Goal: Task Accomplishment & Management: Manage account settings

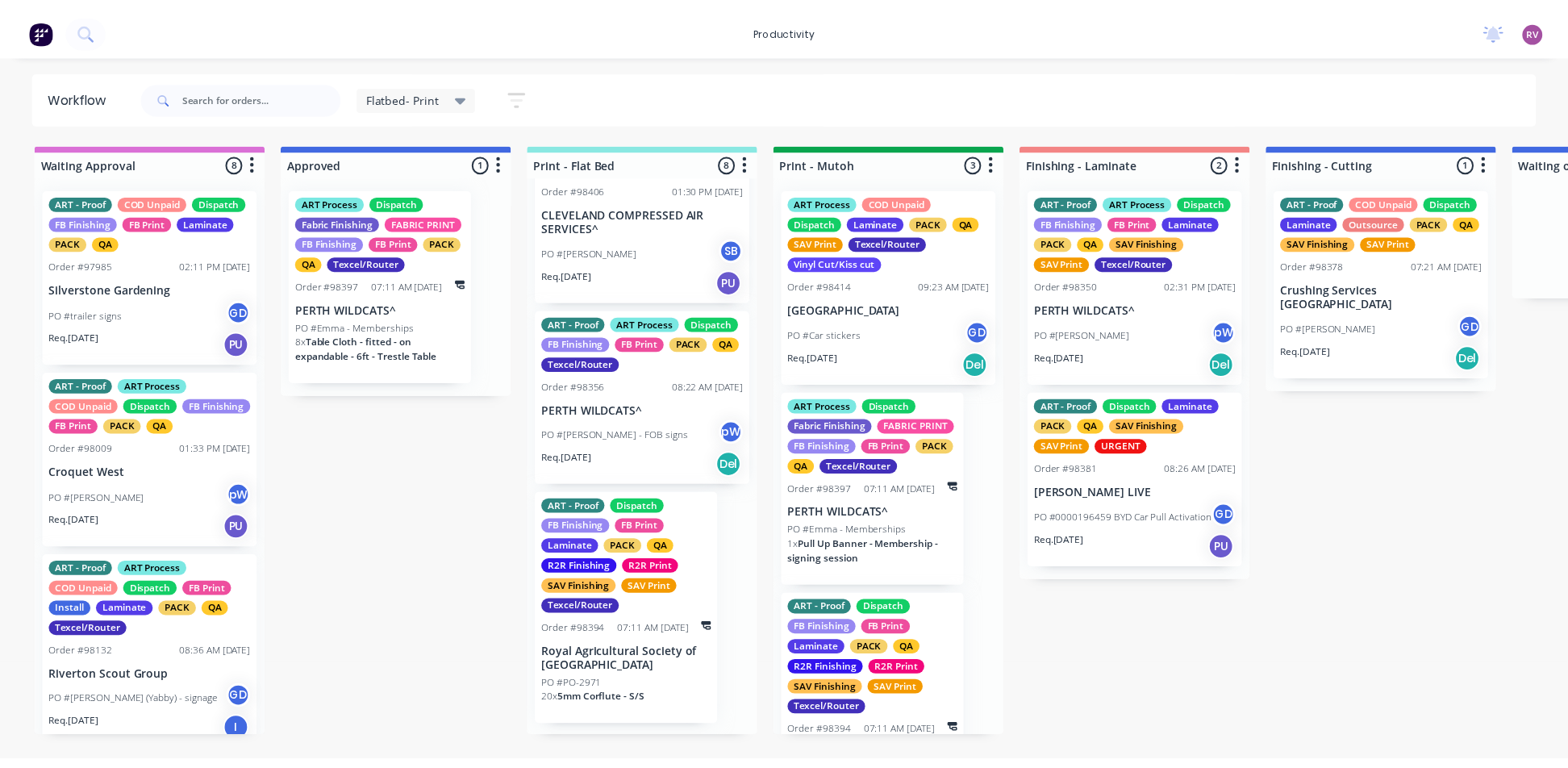
scroll to position [1017, 0]
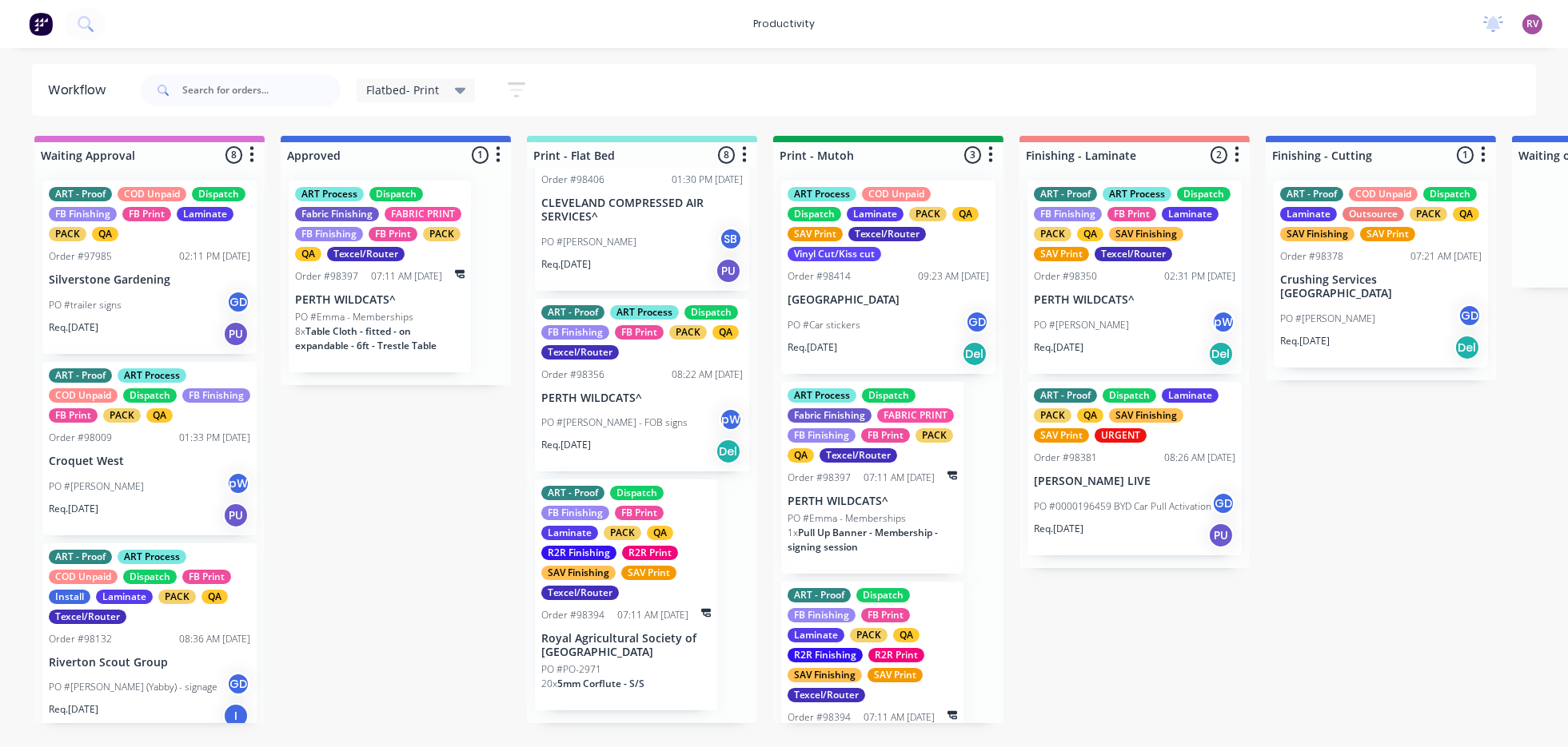
click at [667, 677] on div "PO #PO-2971" at bounding box center [626, 669] width 170 height 14
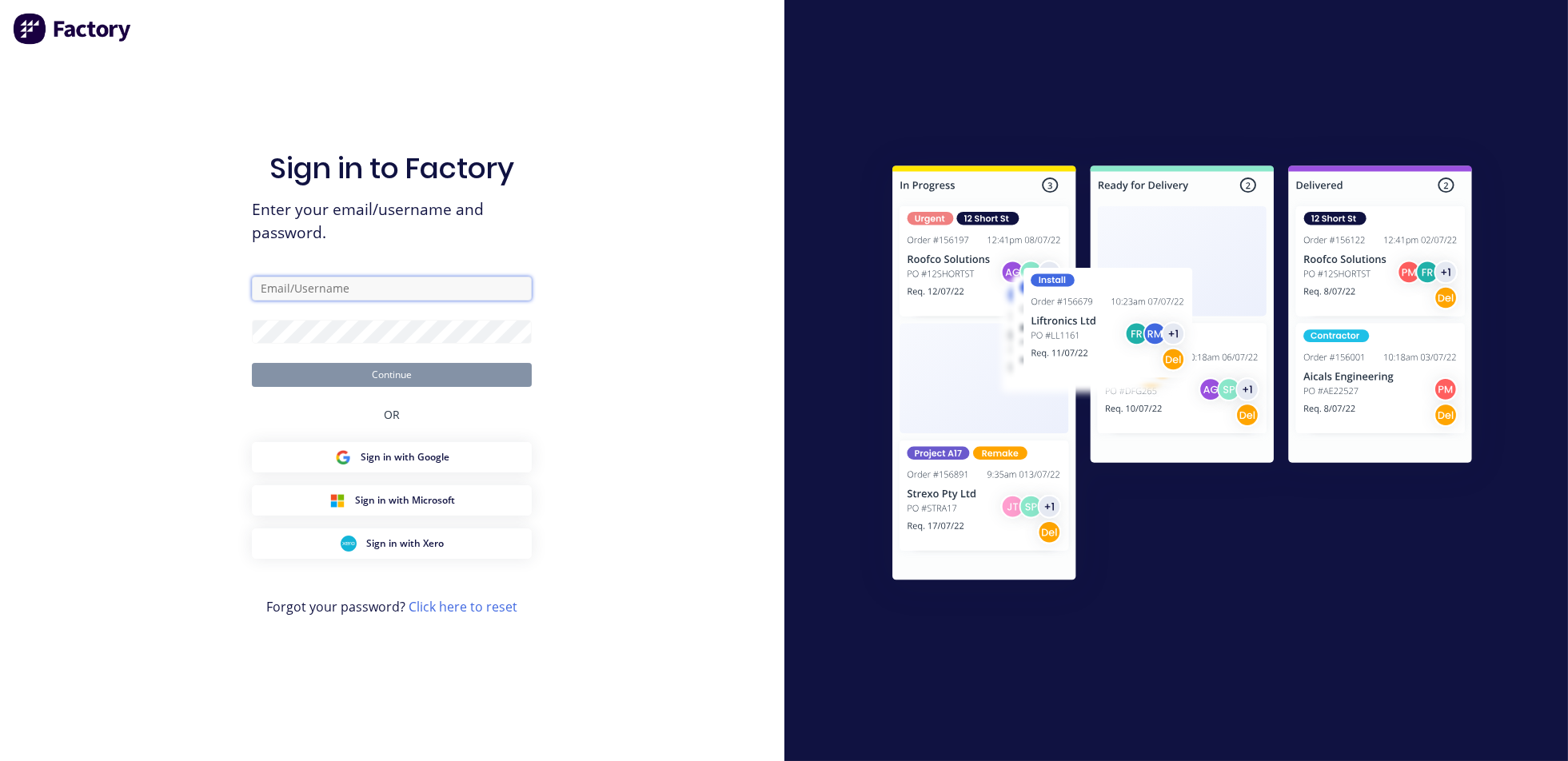
type input "[EMAIL_ADDRESS][DOMAIN_NAME]"
click at [410, 372] on button "Continue" at bounding box center [392, 374] width 280 height 24
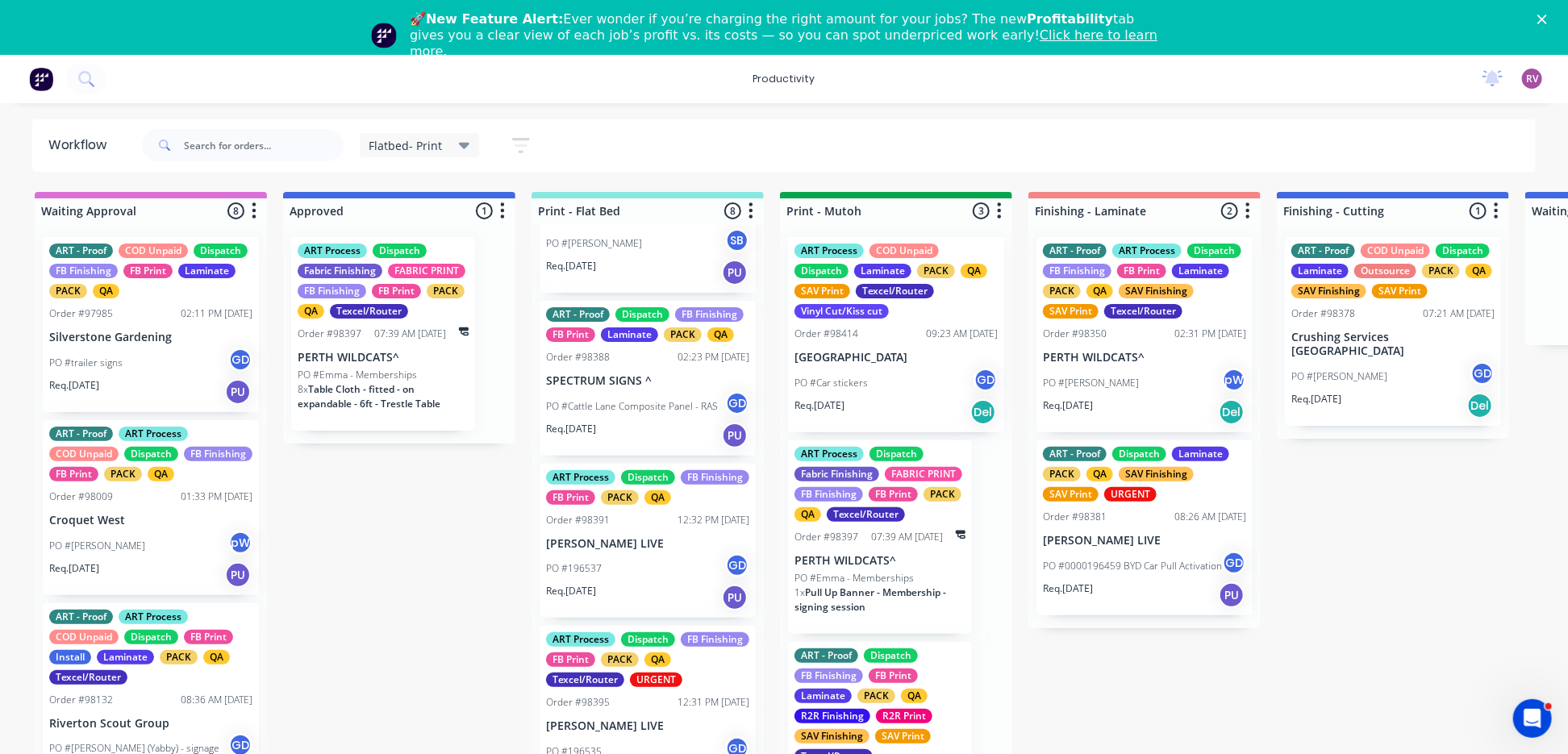
scroll to position [141, 0]
click at [659, 584] on div "PO #196537 GD" at bounding box center [648, 568] width 203 height 31
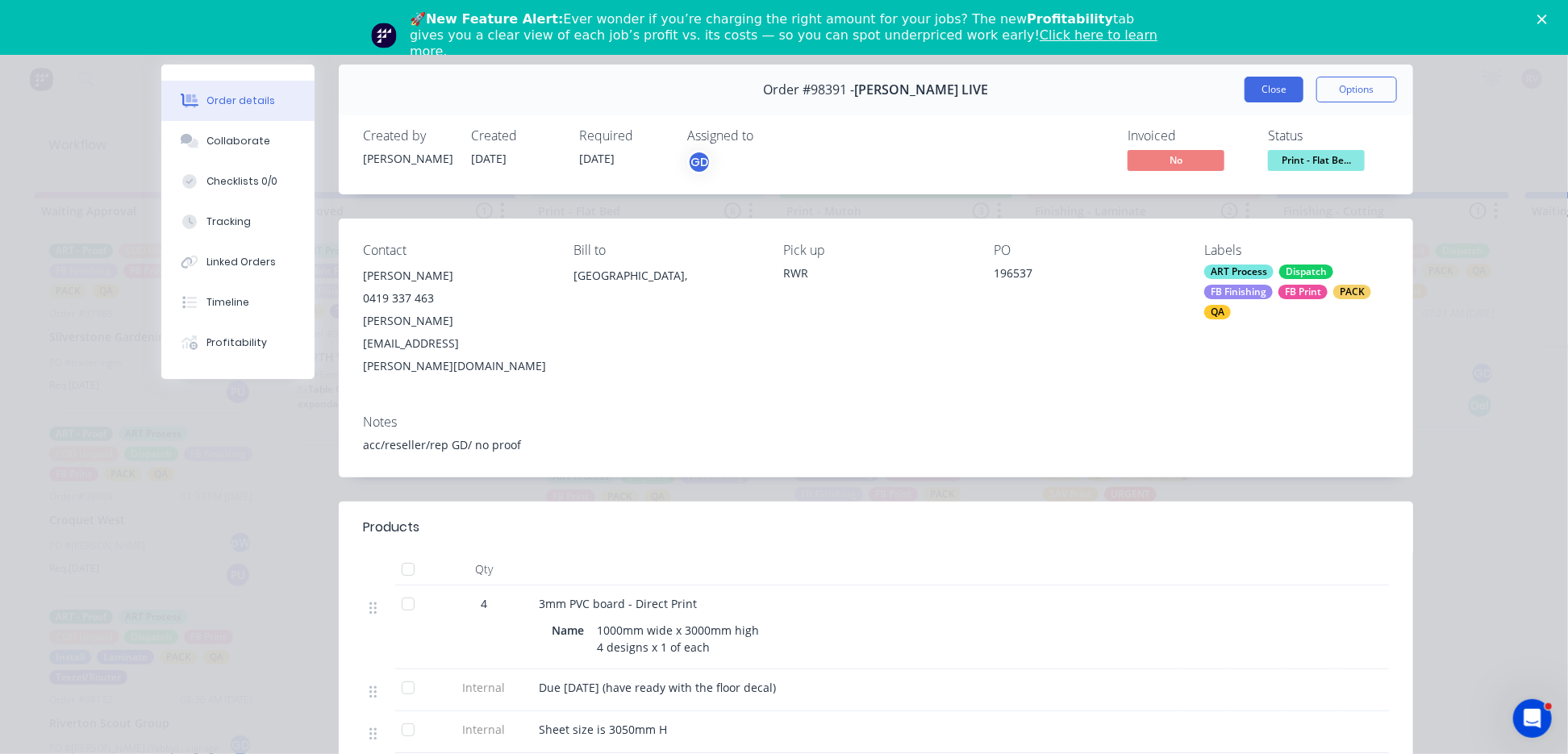
click at [1262, 97] on button "Close" at bounding box center [1274, 89] width 59 height 26
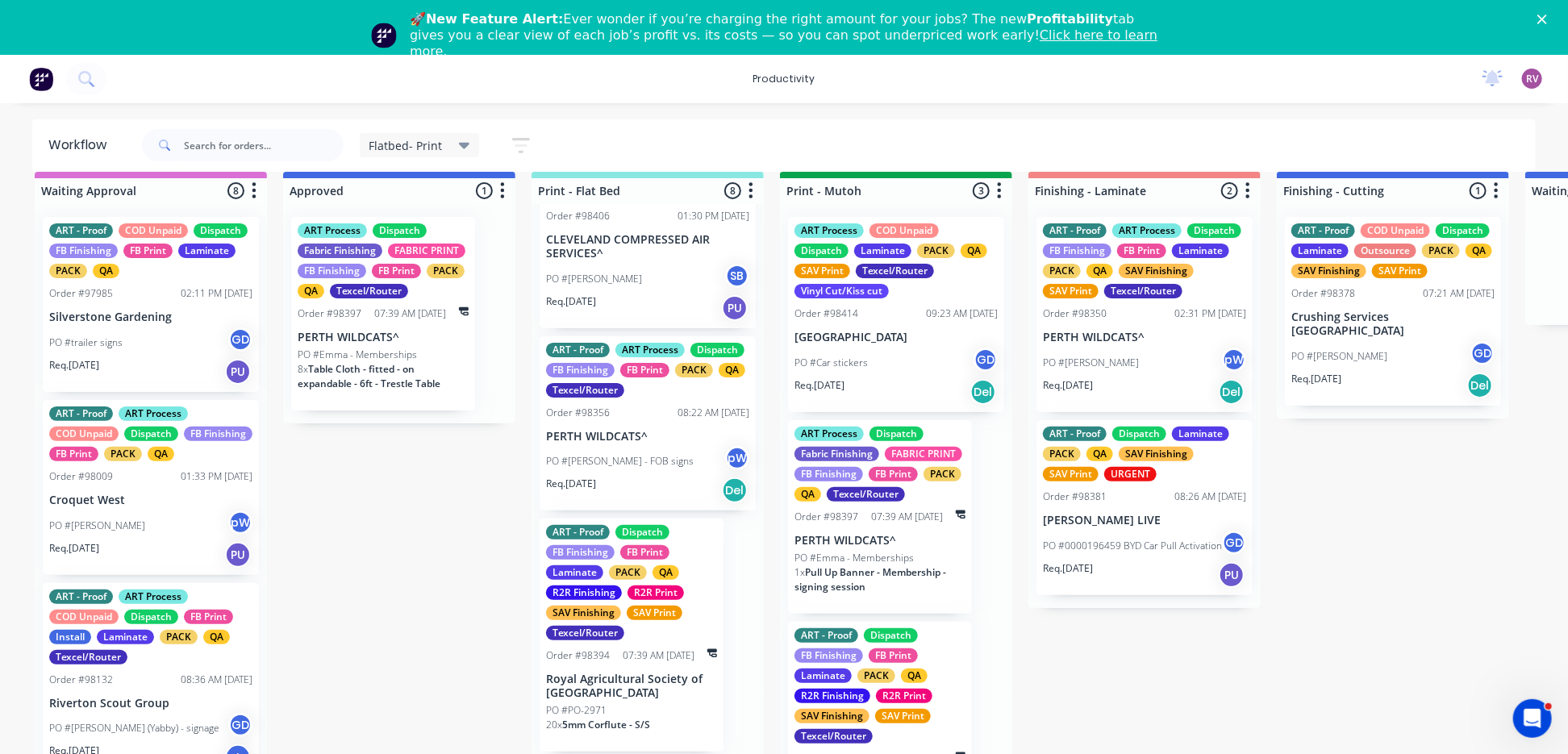
scroll to position [44, 0]
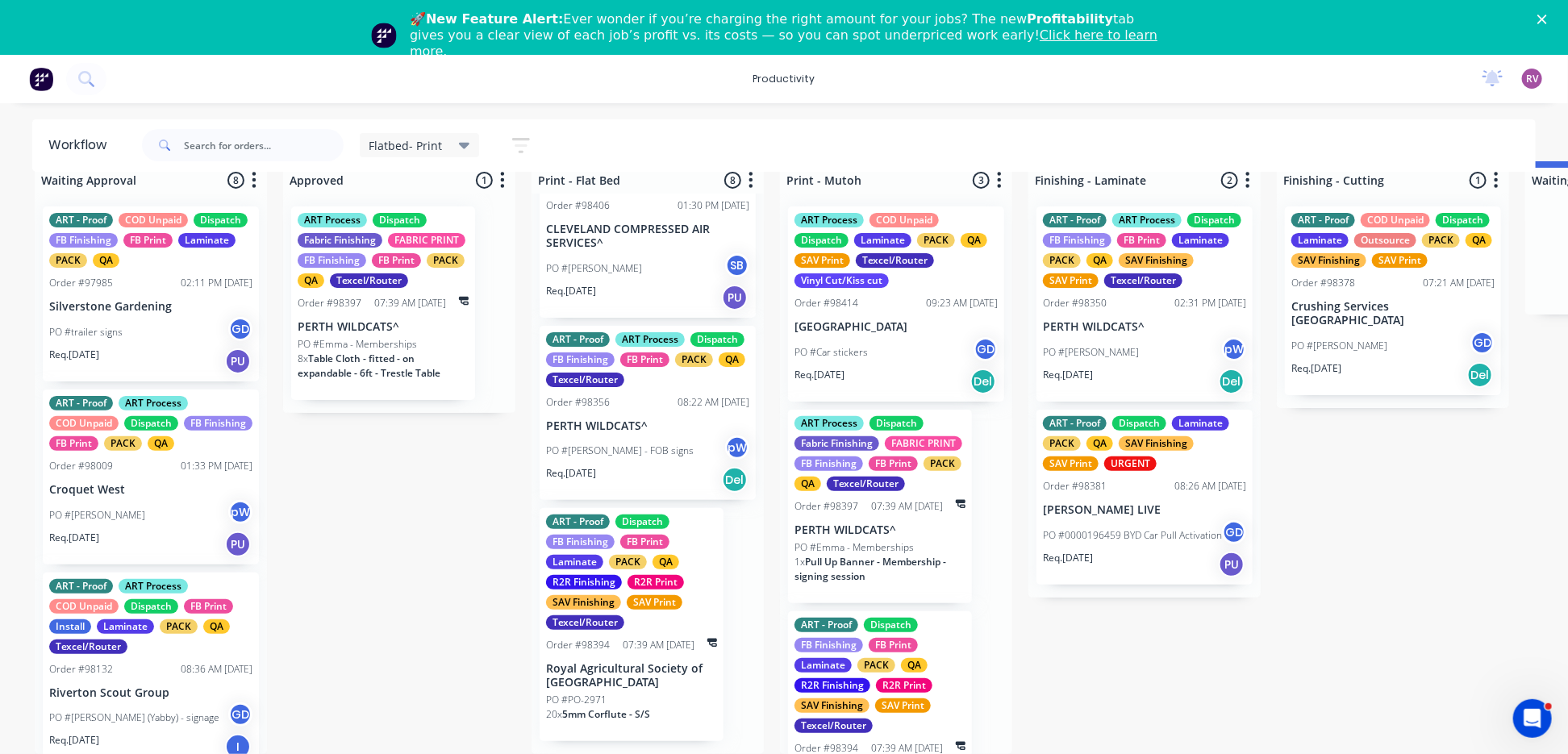
click at [689, 702] on div "PO #PO-2971" at bounding box center [631, 699] width 171 height 14
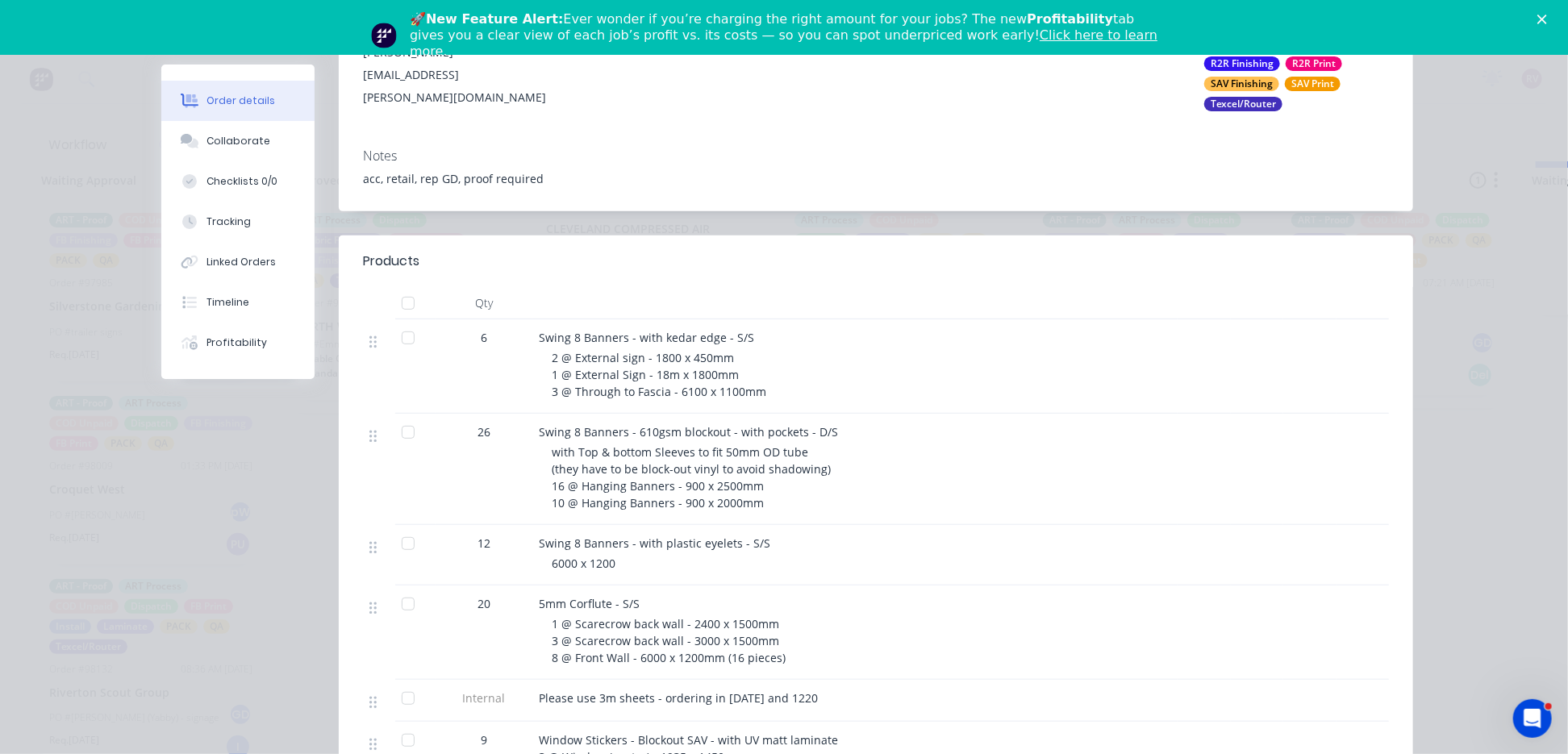
scroll to position [270, 0]
click at [1547, 17] on polygon "Close" at bounding box center [1542, 19] width 10 height 10
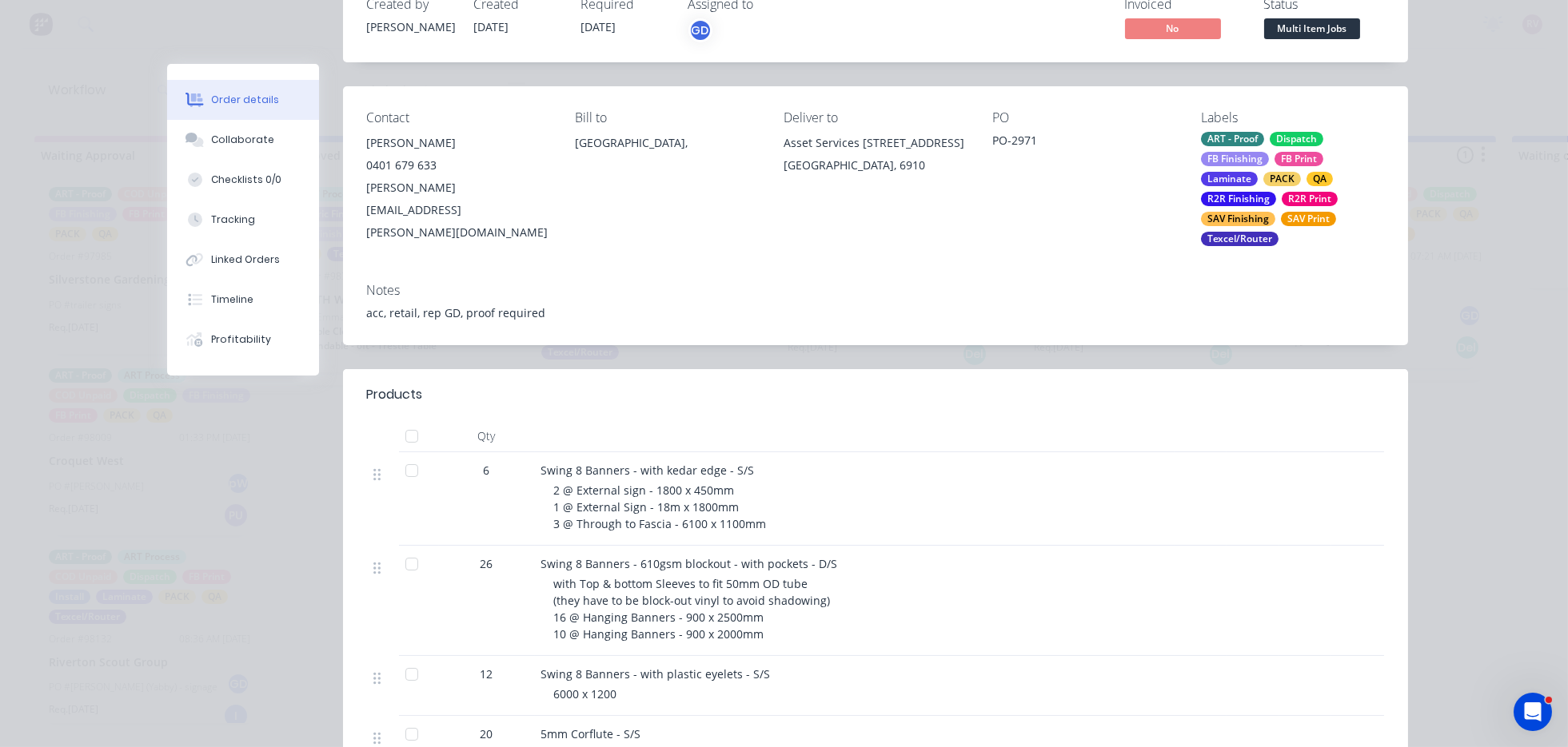
scroll to position [0, 0]
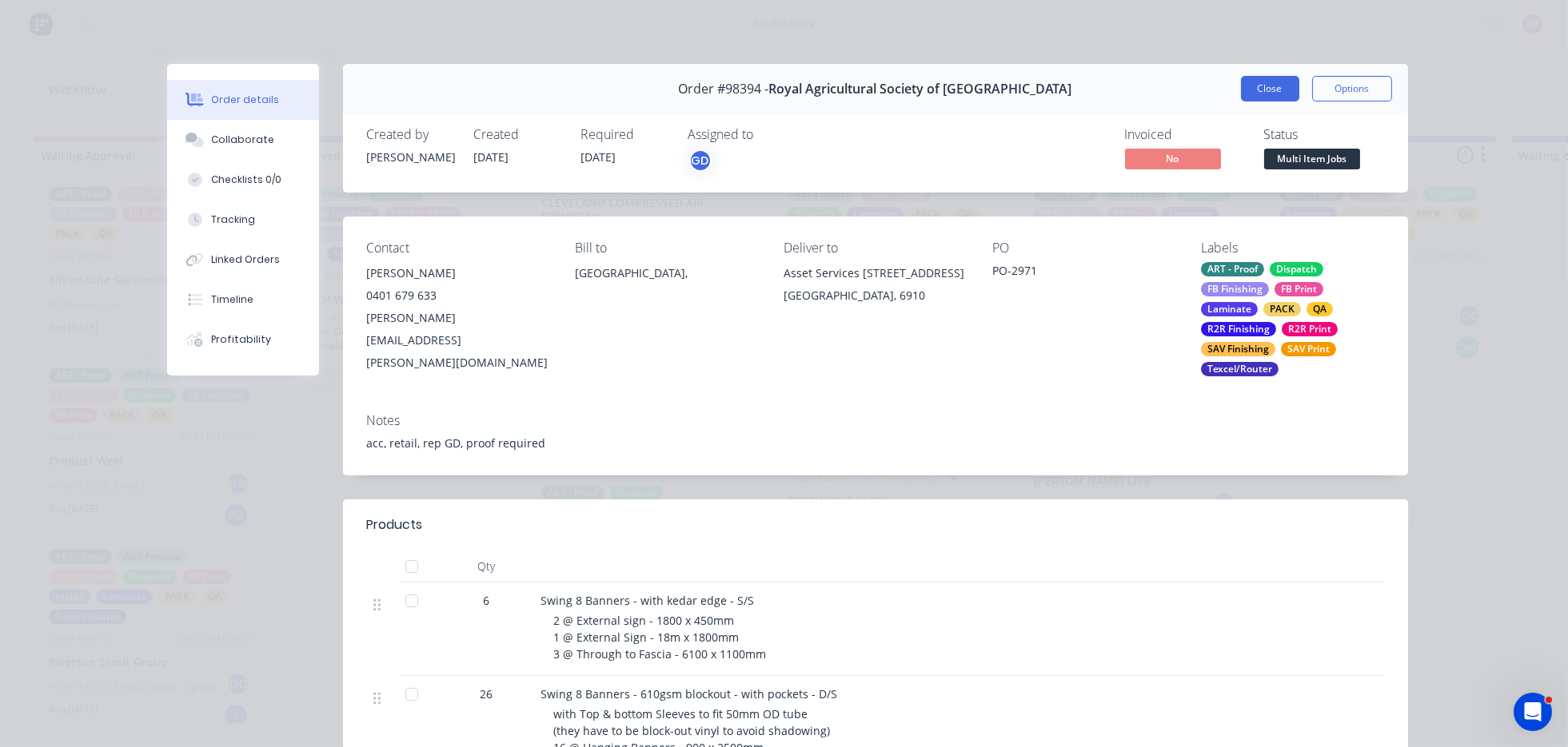
click at [1249, 94] on button "Close" at bounding box center [1270, 88] width 59 height 26
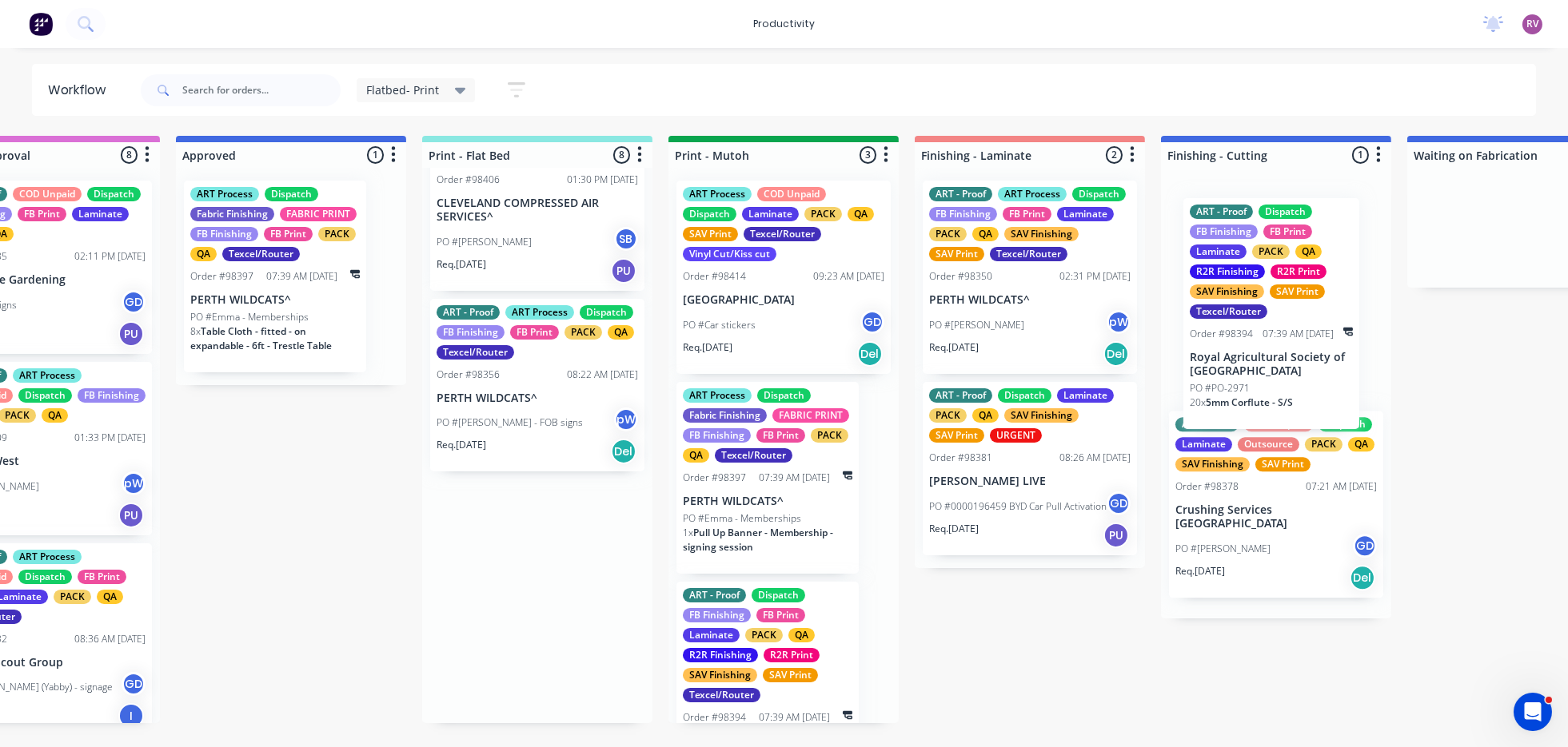
scroll to position [0, 119]
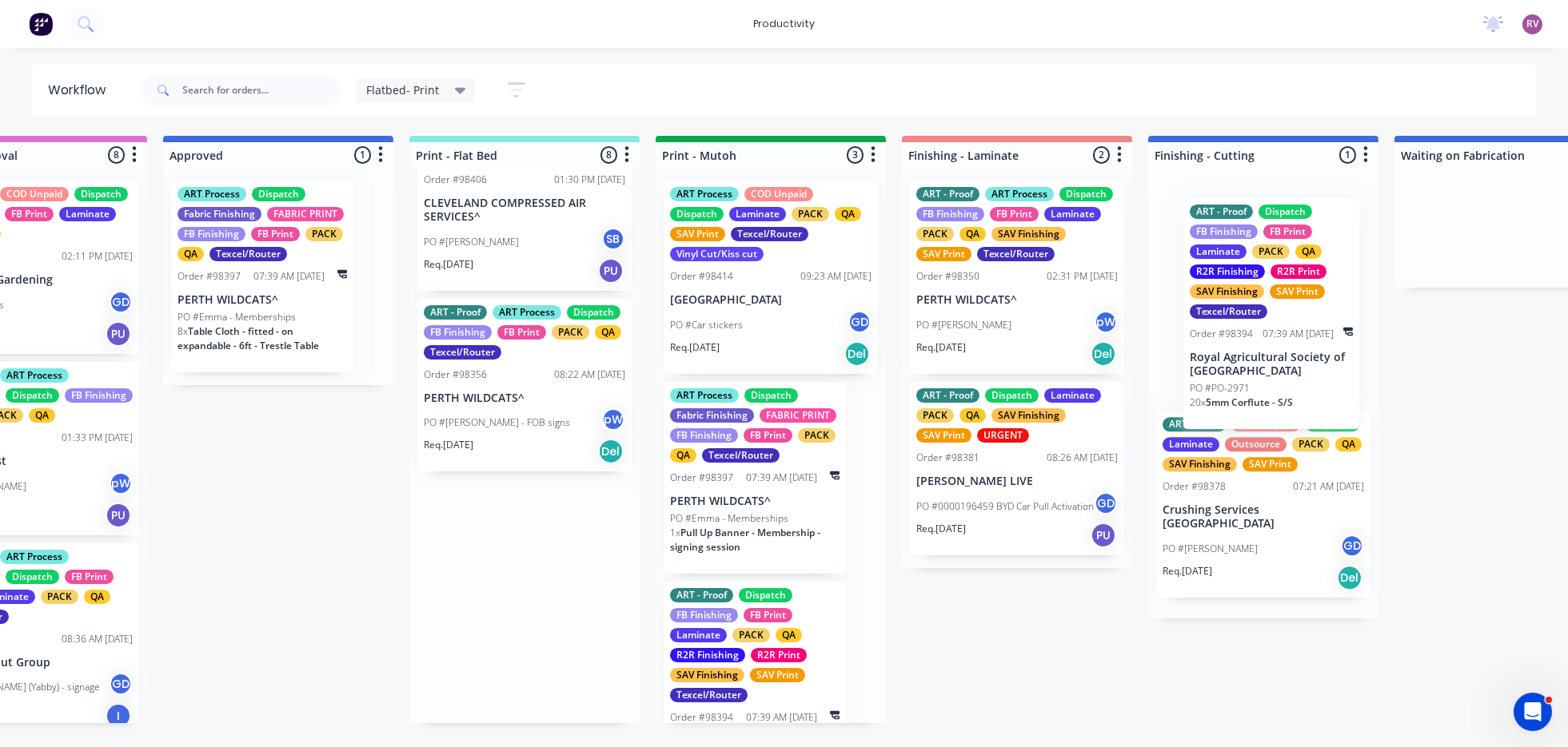
drag, startPoint x: 997, startPoint y: 536, endPoint x: 1303, endPoint y: 370, distance: 348.1
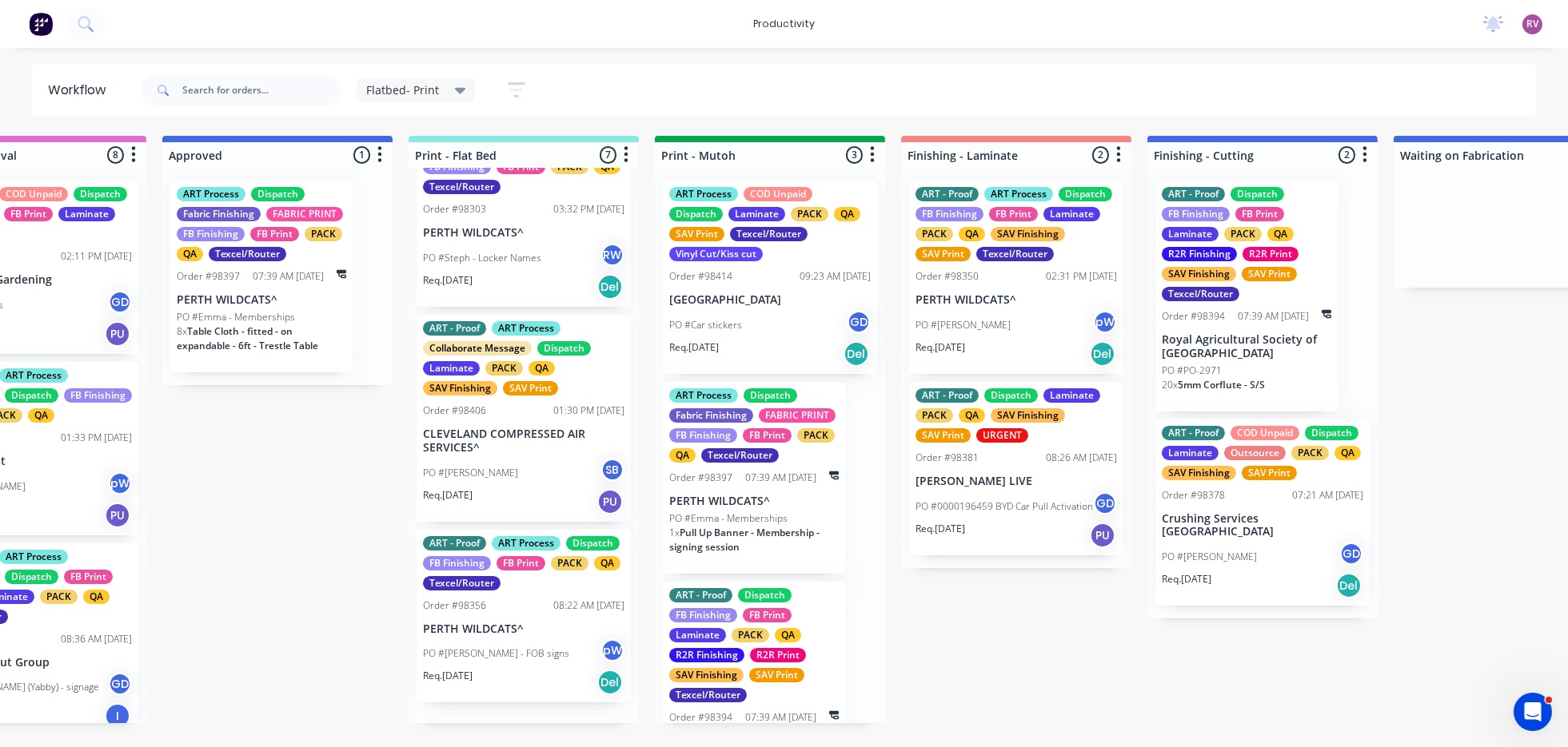
scroll to position [770, 0]
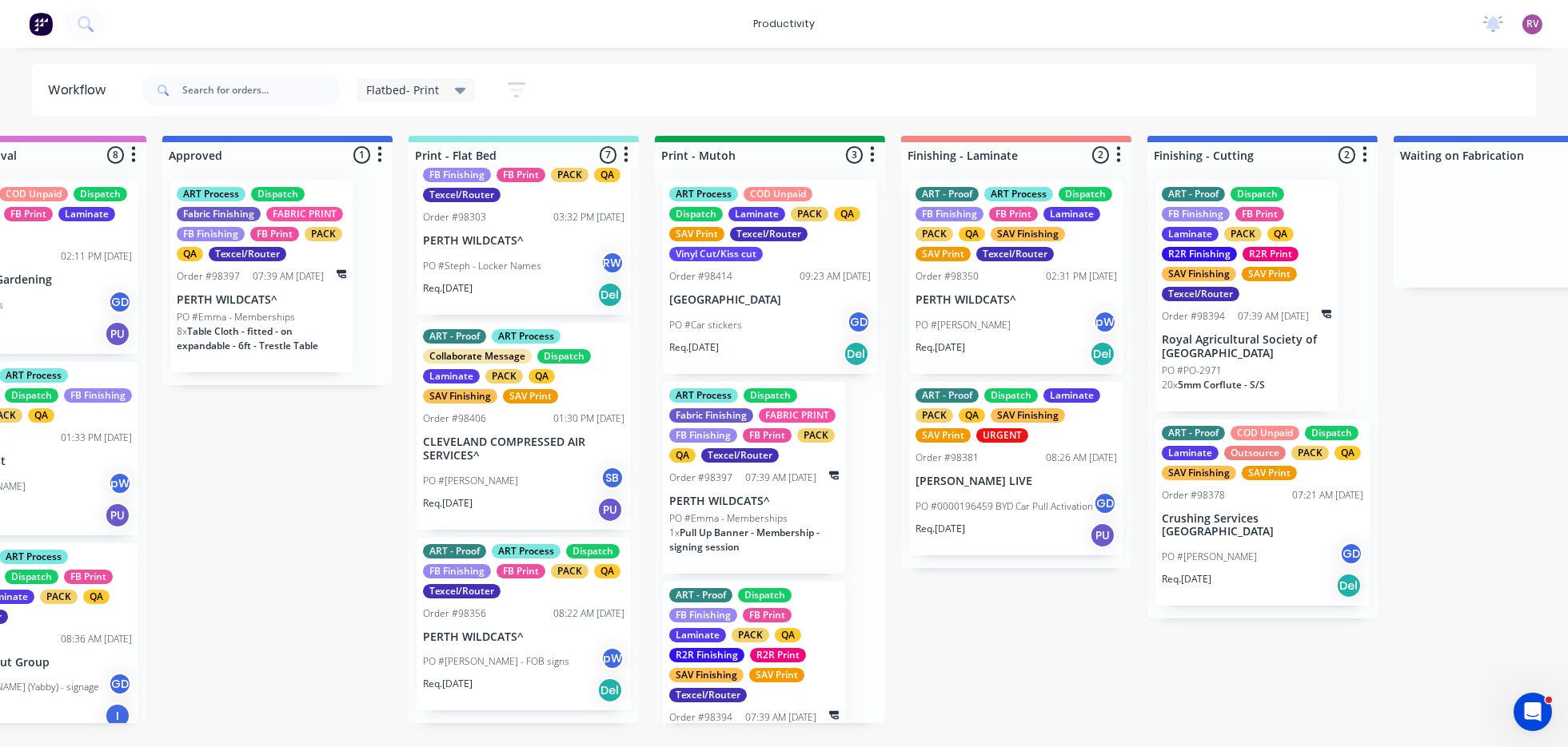
click at [569, 671] on div "PO #[PERSON_NAME] - FOB signs pW" at bounding box center [523, 662] width 201 height 30
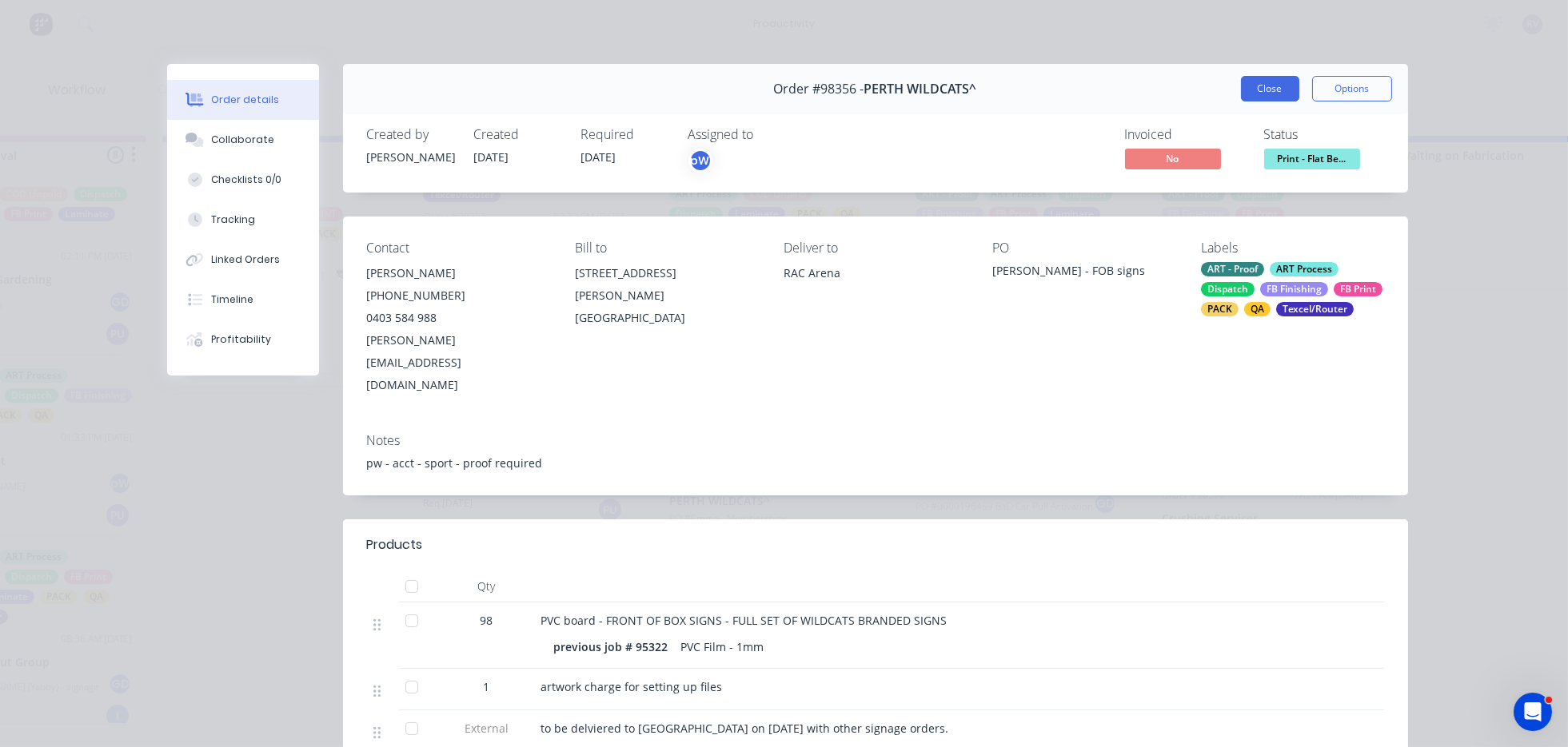
click at [1270, 88] on button "Close" at bounding box center [1270, 88] width 59 height 26
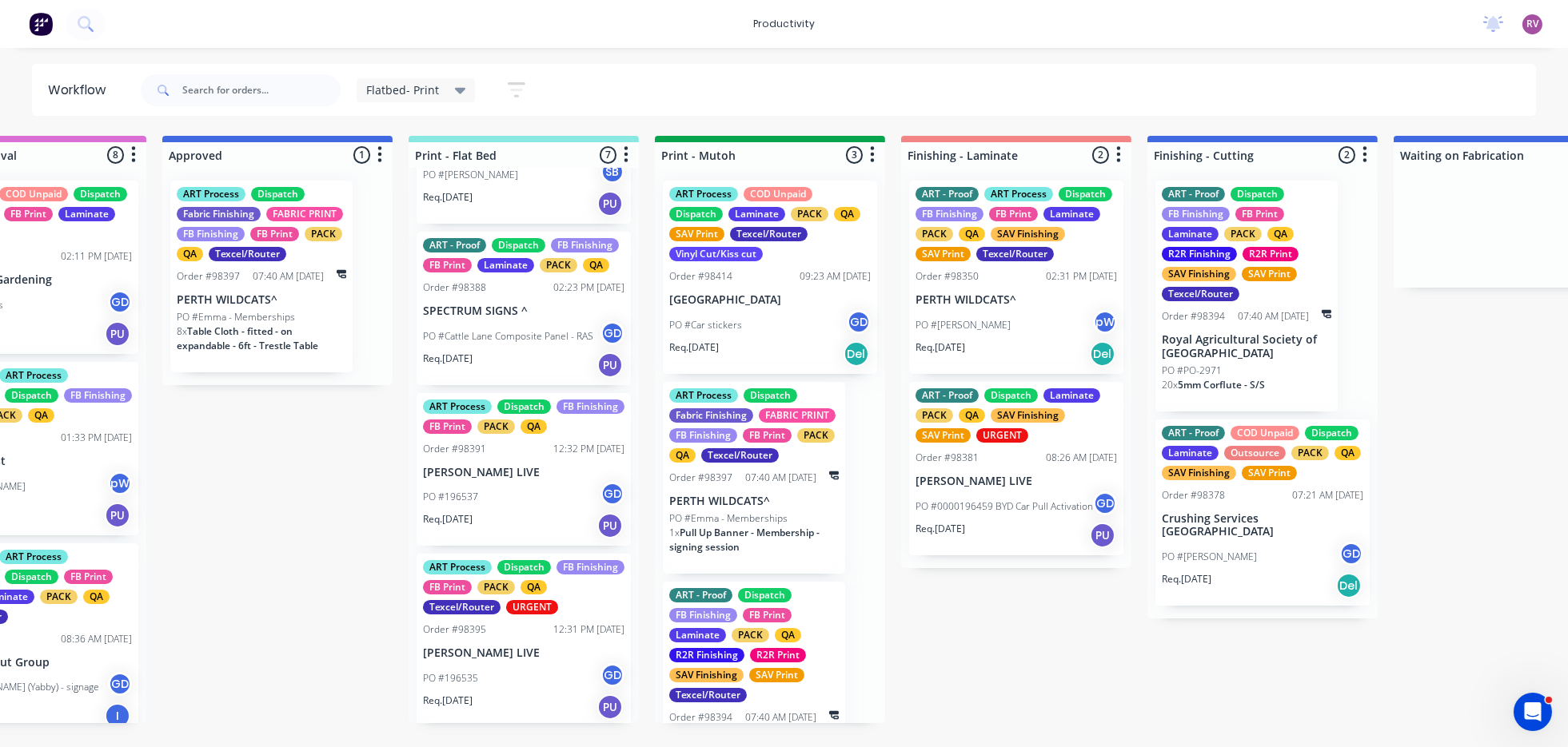
scroll to position [266, 0]
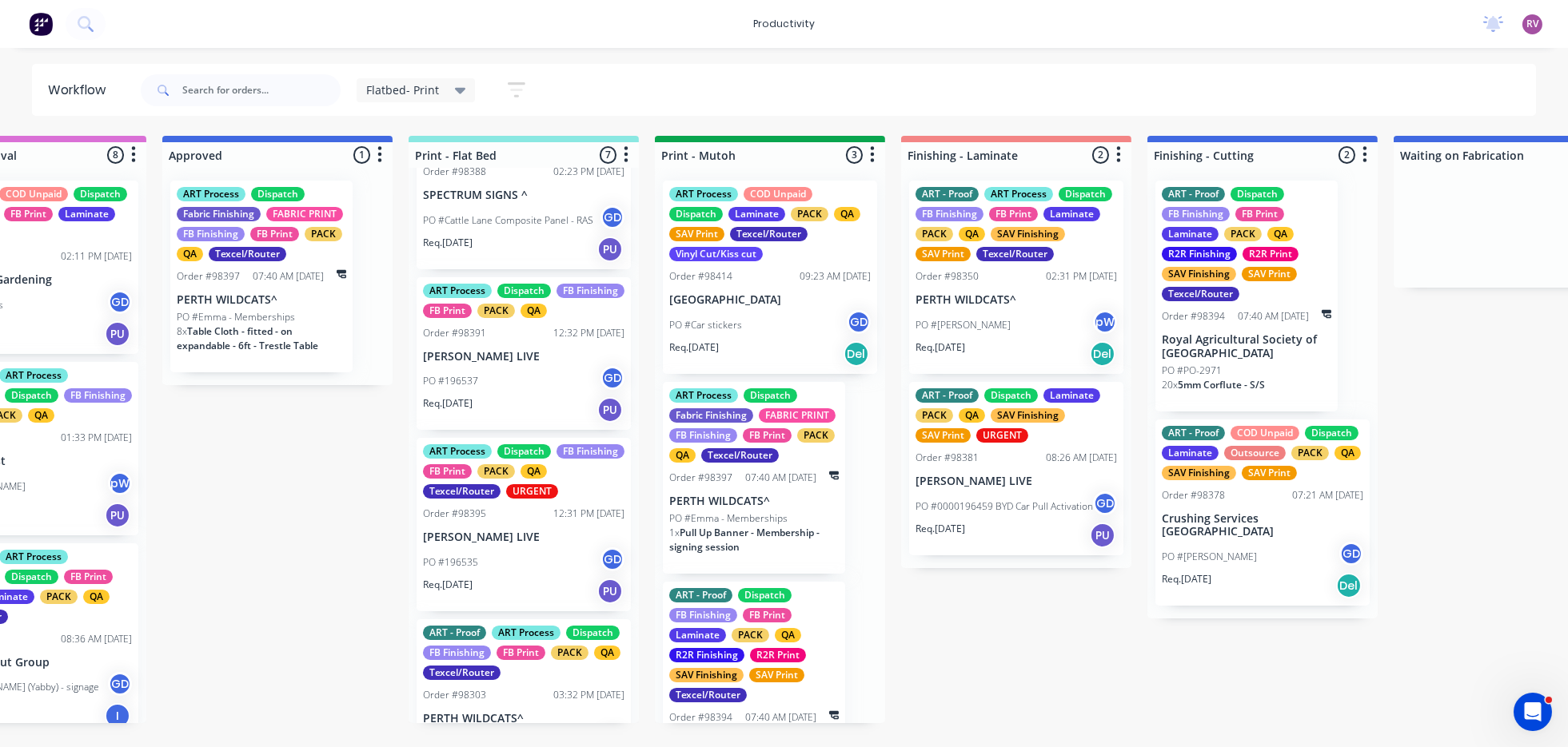
click at [514, 396] on div "PO #196537 GD" at bounding box center [523, 381] width 201 height 30
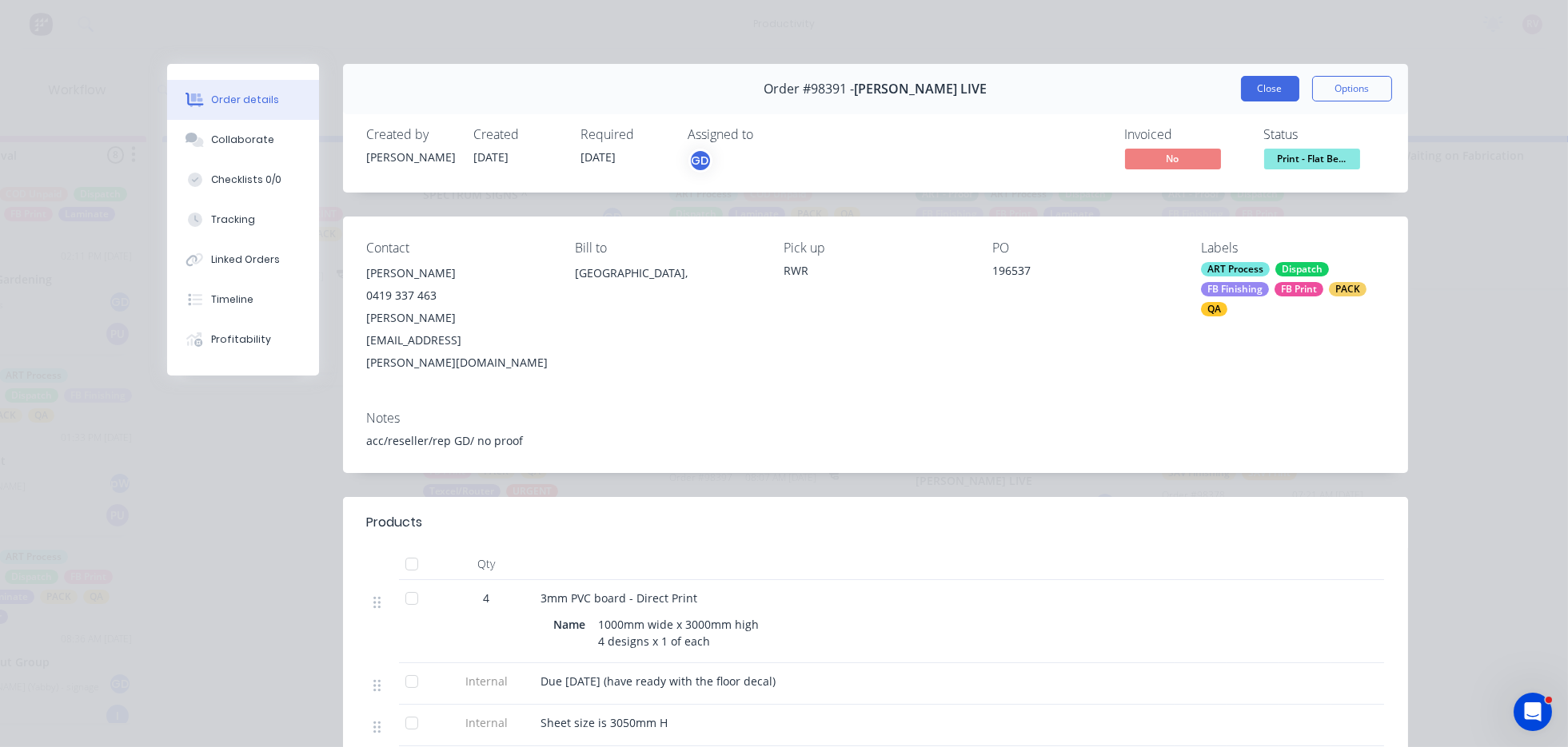
click at [1251, 92] on button "Close" at bounding box center [1270, 88] width 59 height 26
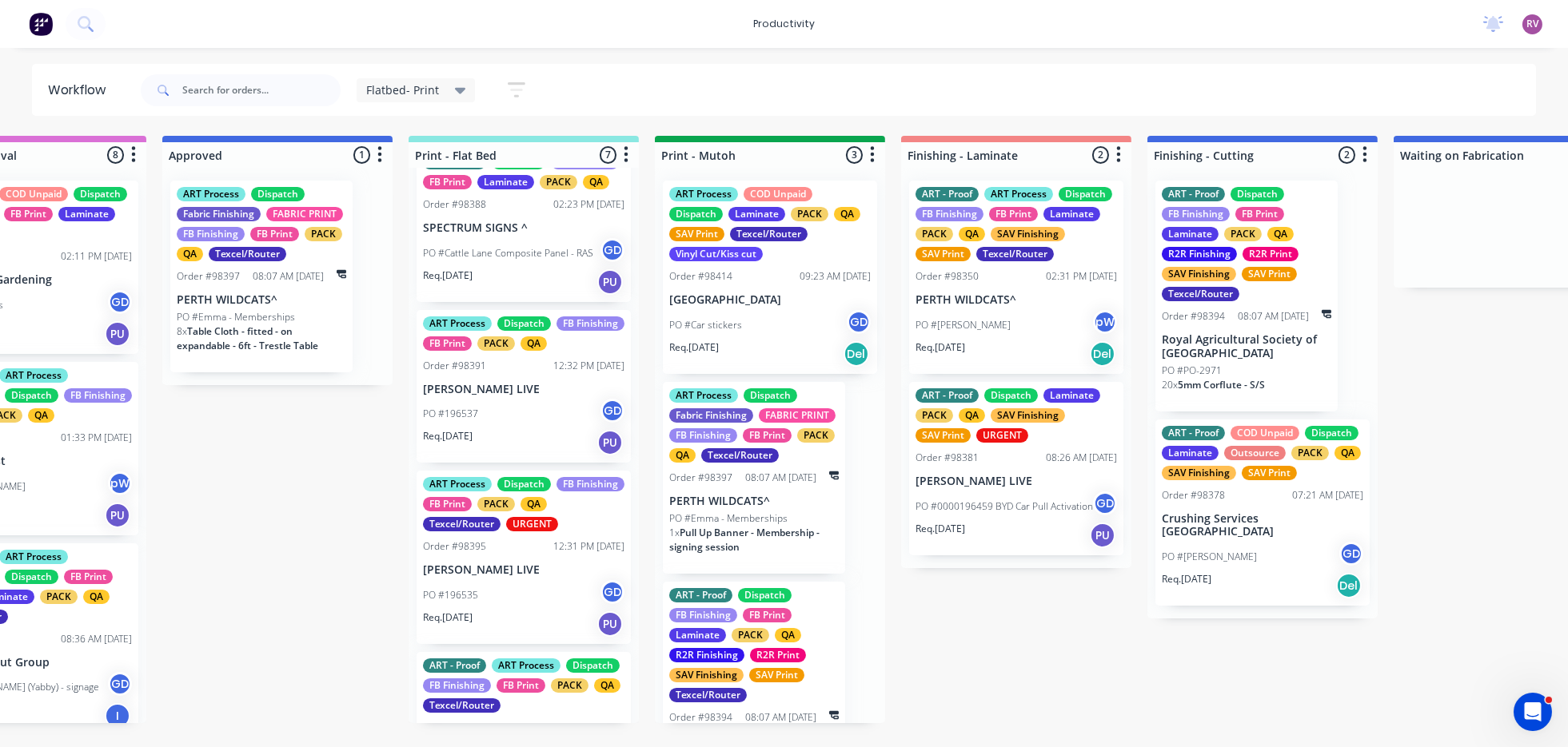
scroll to position [299, 0]
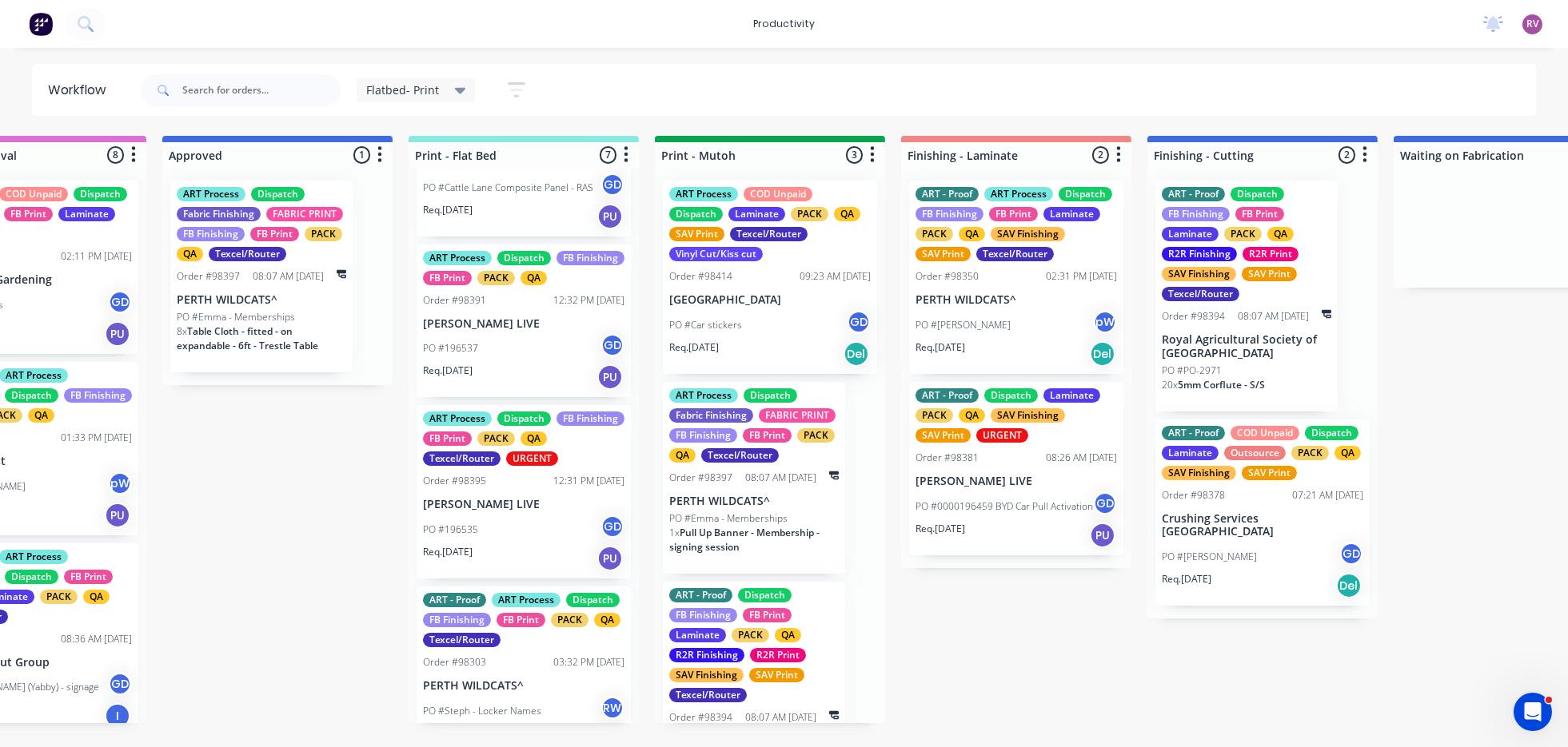
click at [530, 545] on div "PO #196535 GD" at bounding box center [523, 530] width 201 height 30
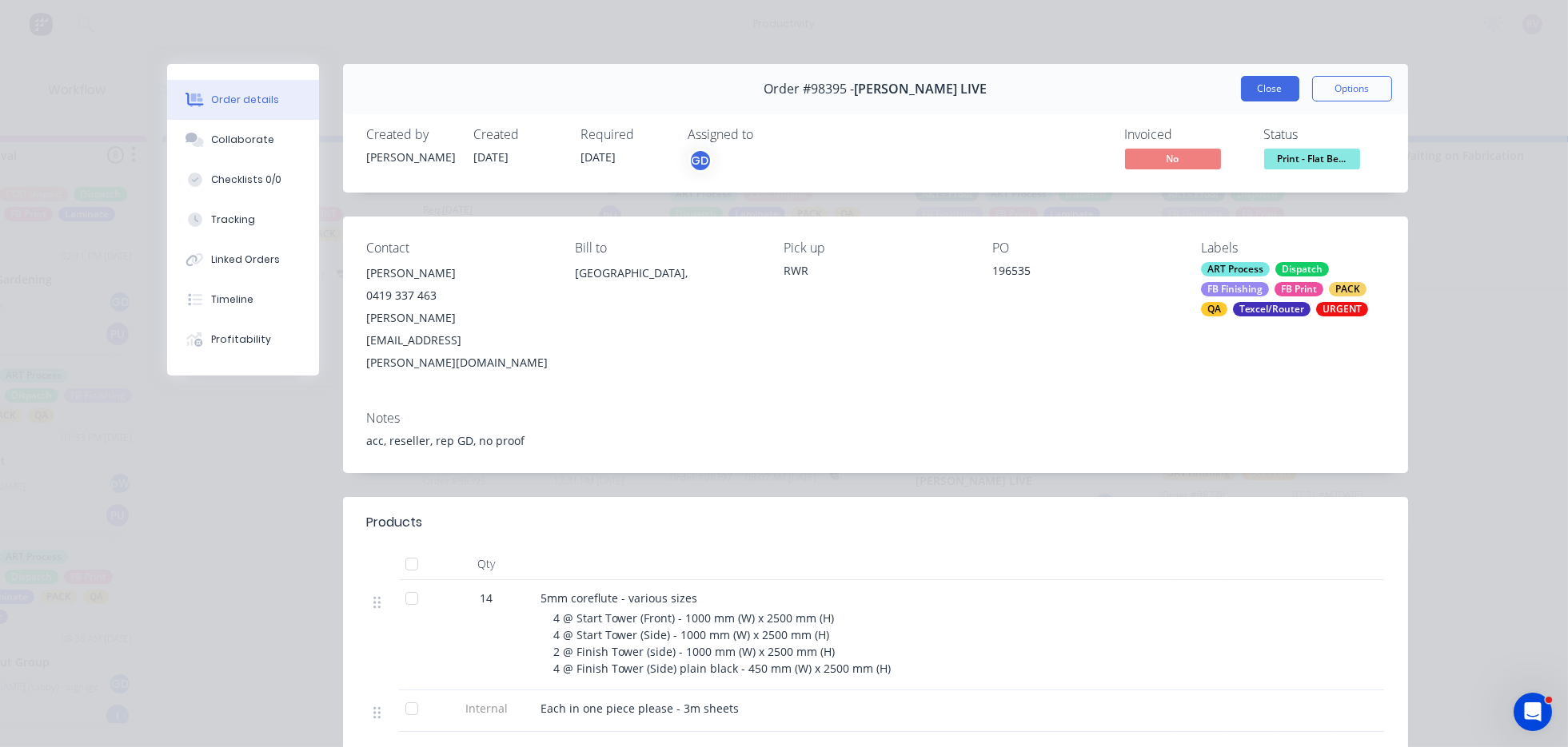
click at [1269, 85] on button "Close" at bounding box center [1270, 88] width 59 height 26
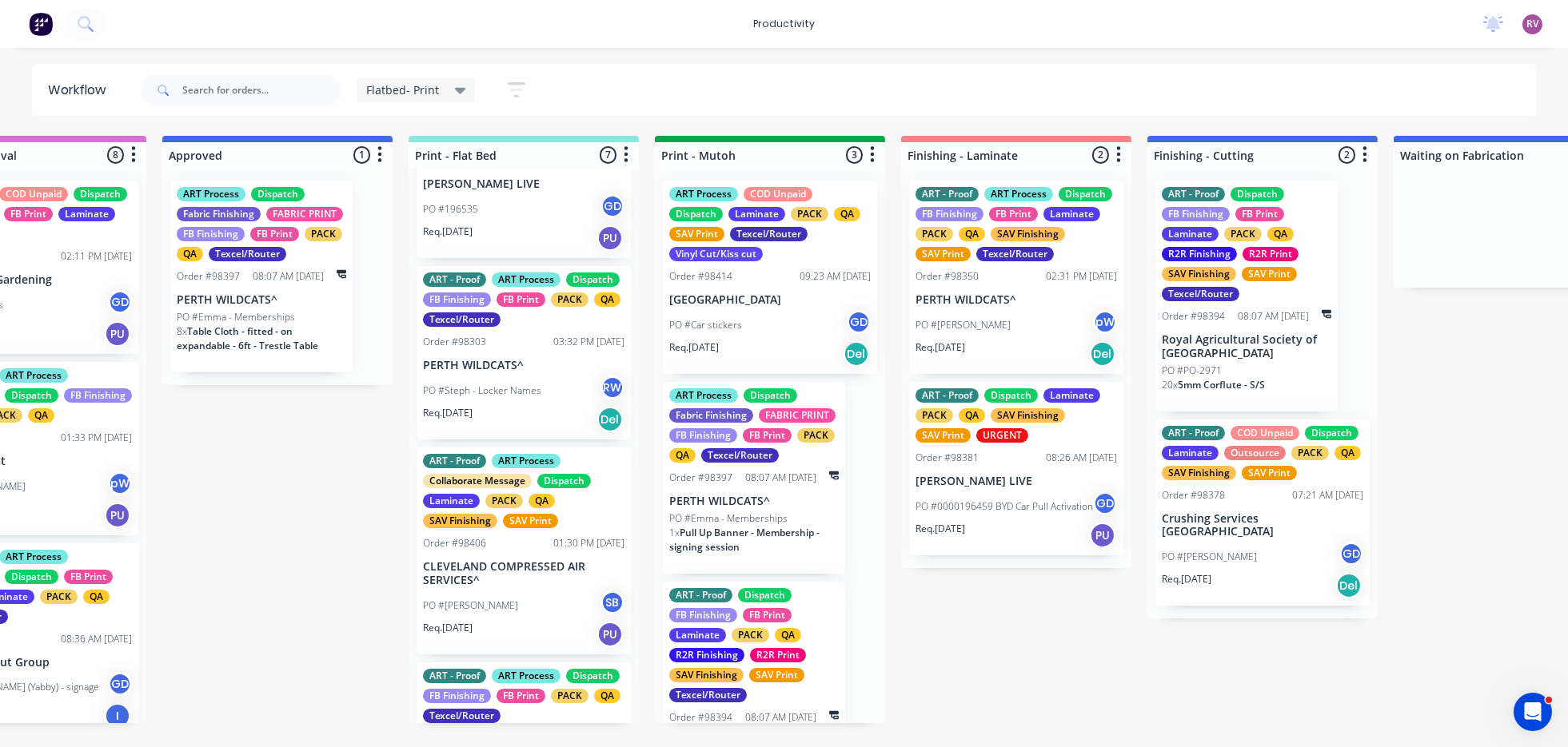
scroll to position [483, 0]
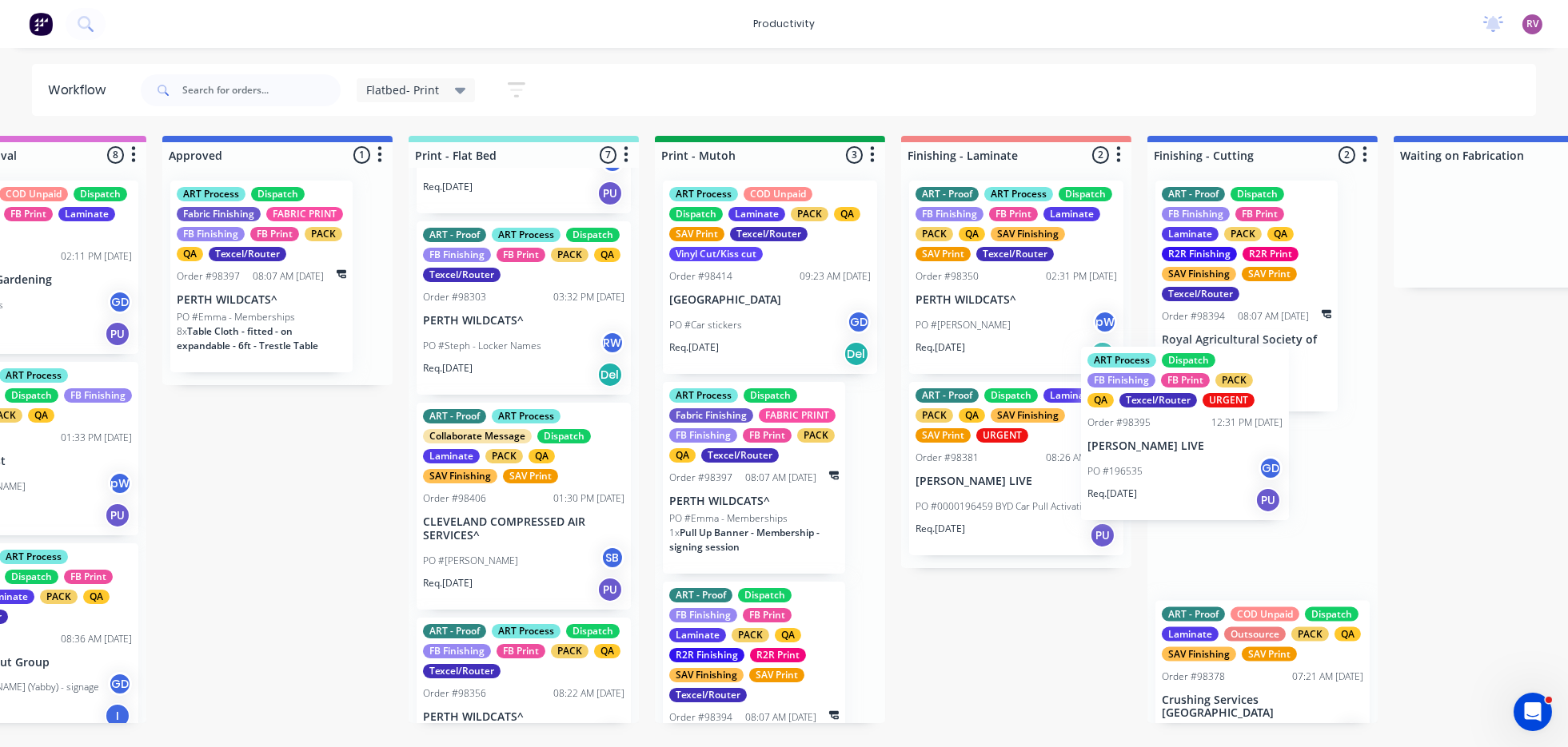
drag, startPoint x: 577, startPoint y: 393, endPoint x: 1235, endPoint y: 512, distance: 668.7
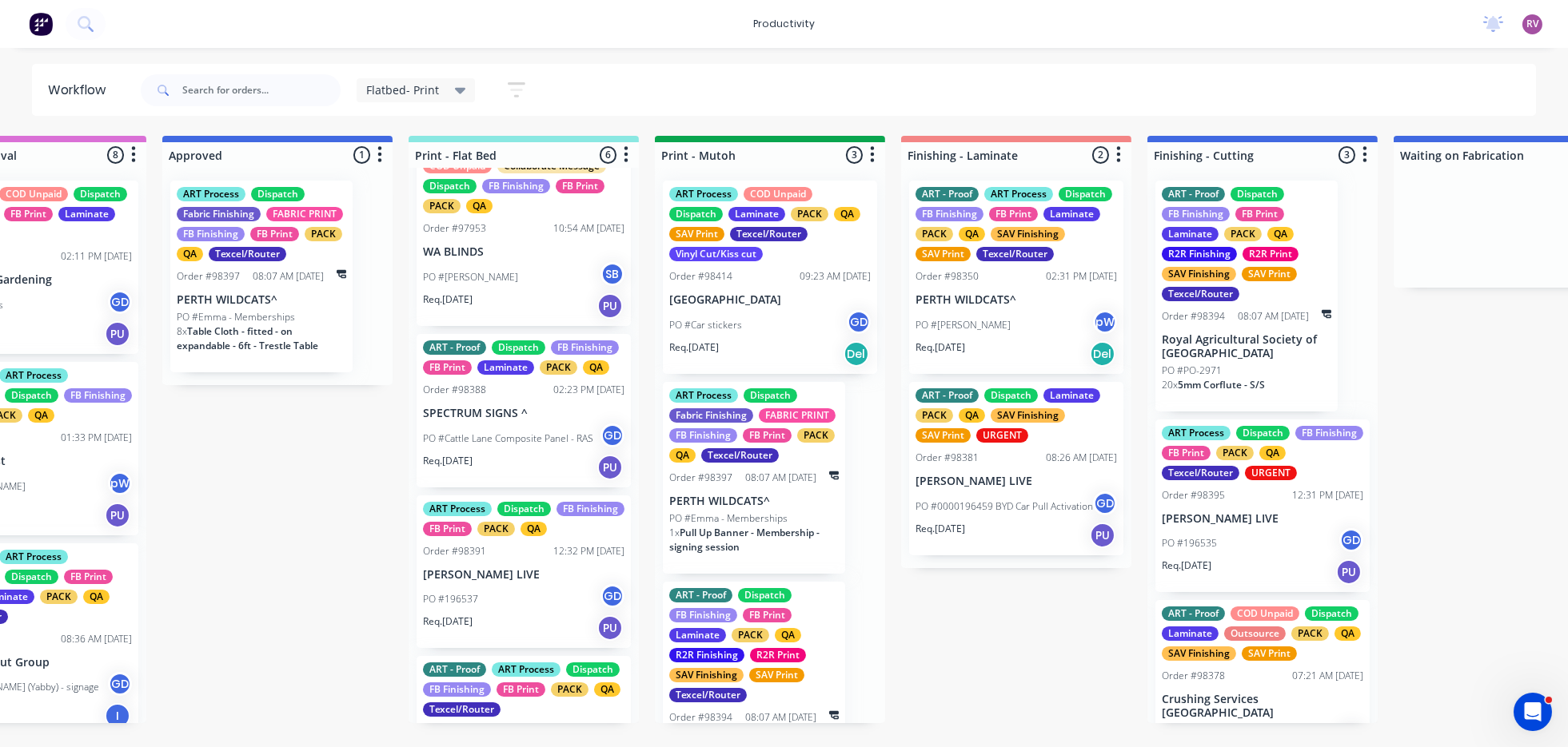
scroll to position [0, 0]
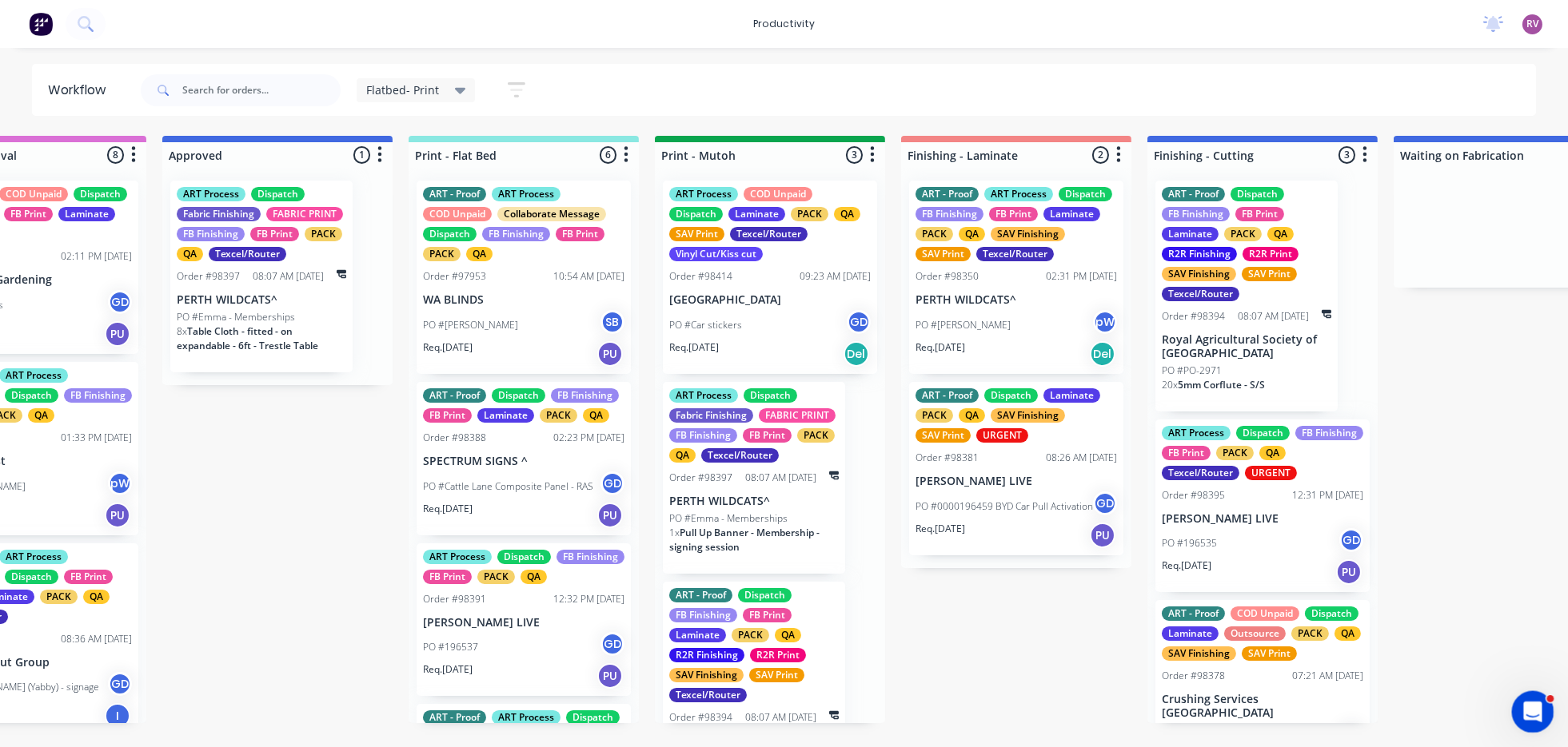
click at [1542, 706] on icon "Open Intercom Messenger" at bounding box center [1530, 710] width 27 height 27
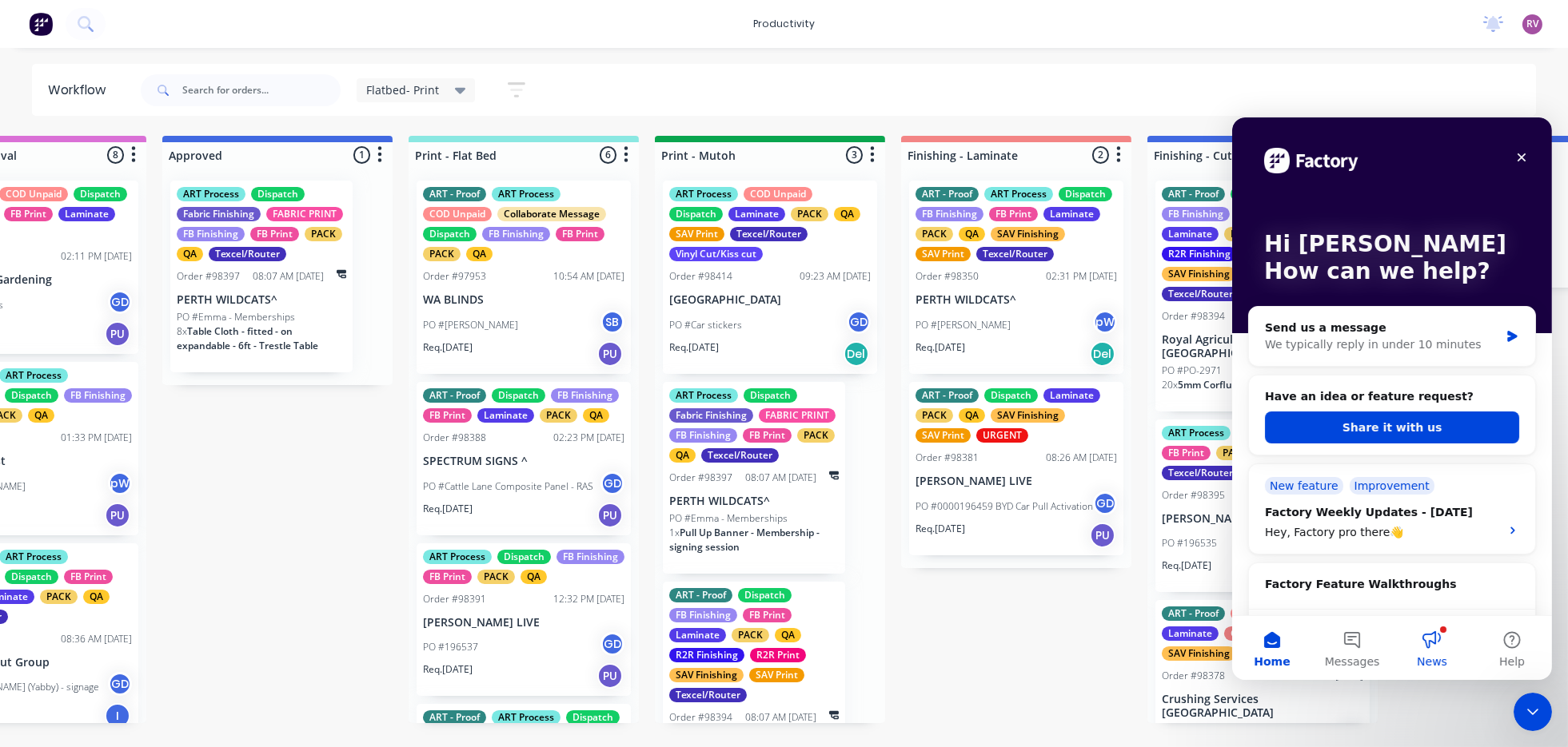
click at [1425, 645] on button "News" at bounding box center [1431, 647] width 80 height 64
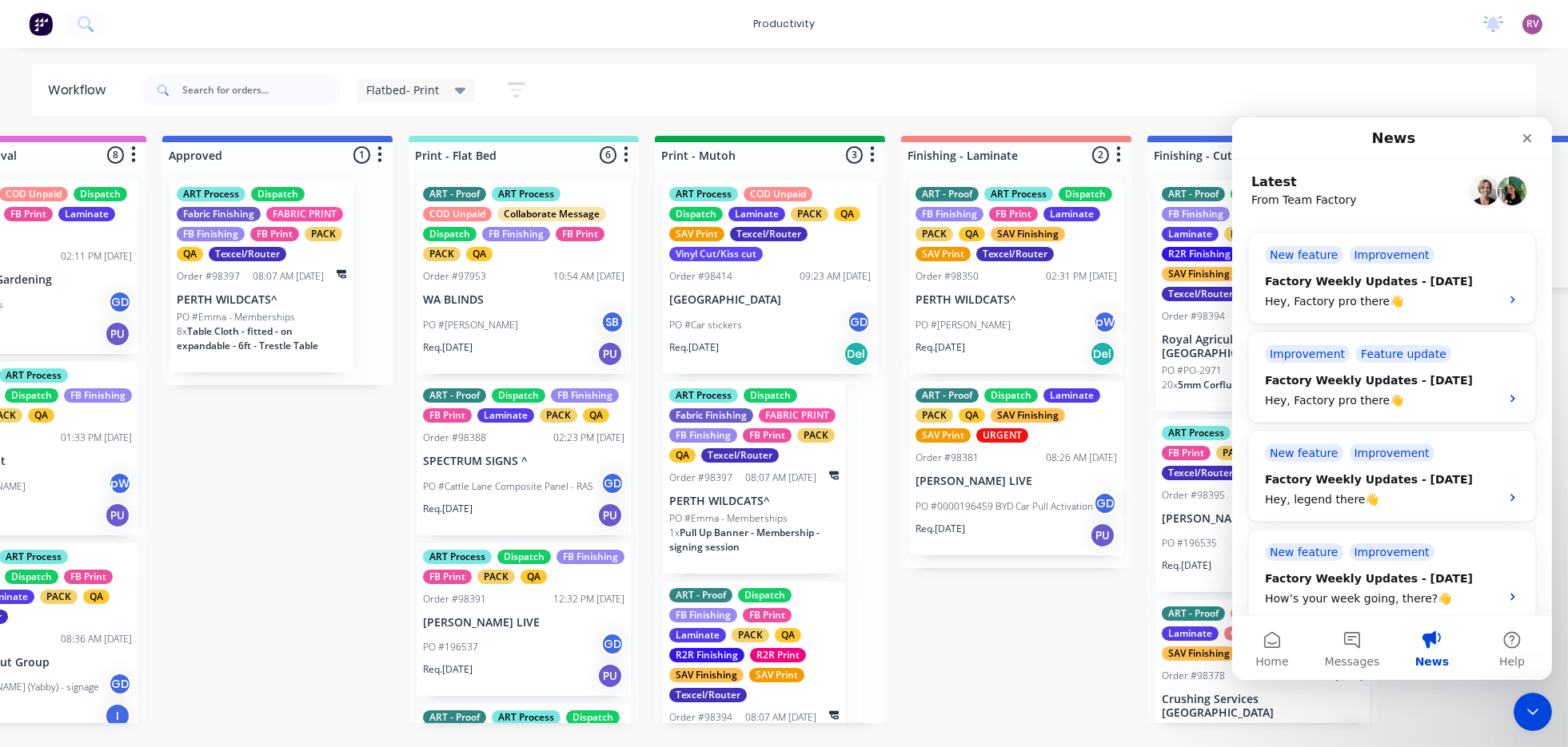
click at [1425, 645] on button "News" at bounding box center [1431, 647] width 80 height 64
click at [1532, 134] on div "Close" at bounding box center [1525, 137] width 28 height 28
